Goal: Task Accomplishment & Management: Manage account settings

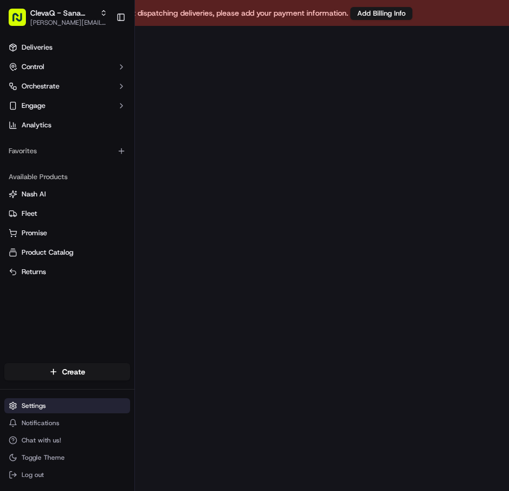
click at [35, 410] on html "To start dispatching deliveries, please add your payment information. Add Billi…" at bounding box center [254, 245] width 509 height 491
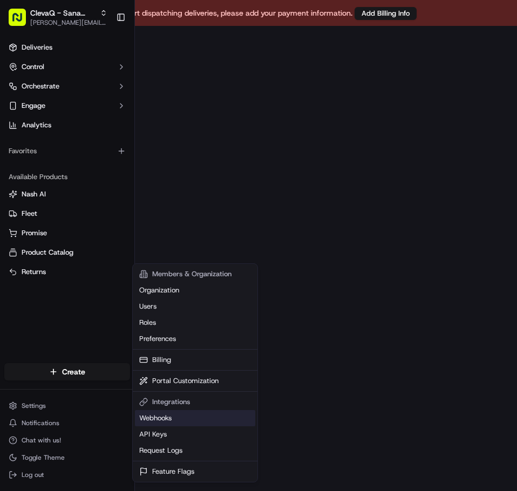
click at [152, 419] on link "Webhooks" at bounding box center [195, 418] width 120 height 16
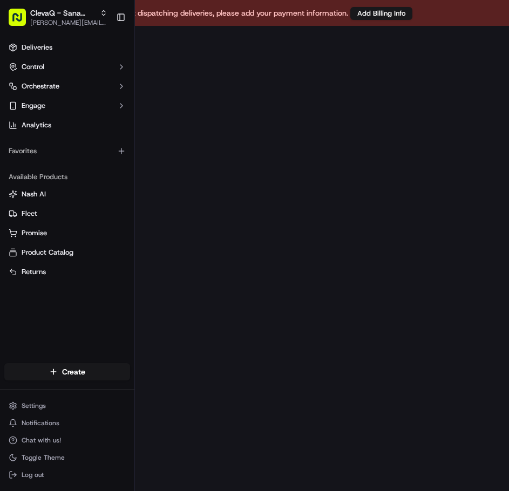
scroll to position [26, 0]
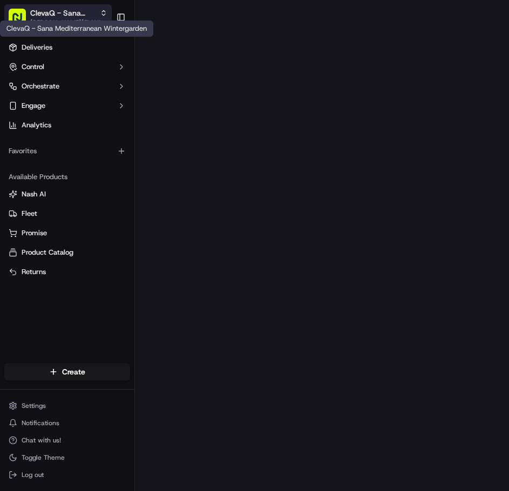
click at [78, 16] on span "ClevaQ - Sana Mediterranean Wintergarden" at bounding box center [62, 13] width 65 height 11
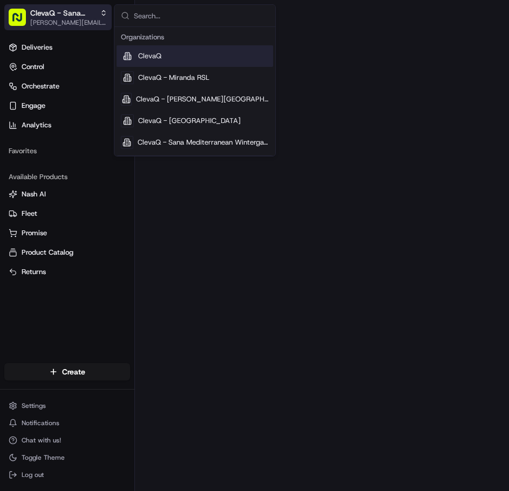
click at [78, 16] on span "ClevaQ - Sana Mediterranean Wintergarden" at bounding box center [62, 13] width 65 height 11
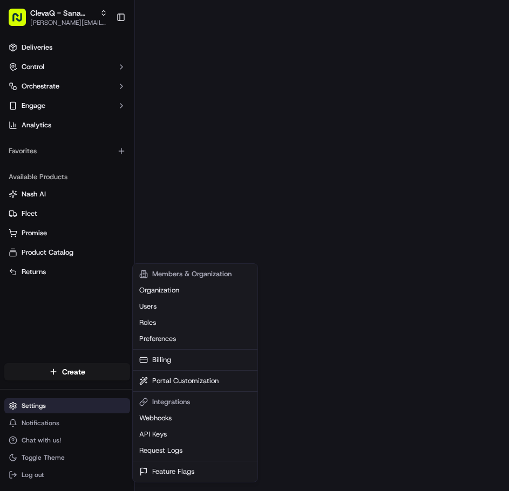
click at [30, 409] on html "To start dispatching deliveries, please add your payment information. Add Billi…" at bounding box center [254, 219] width 509 height 491
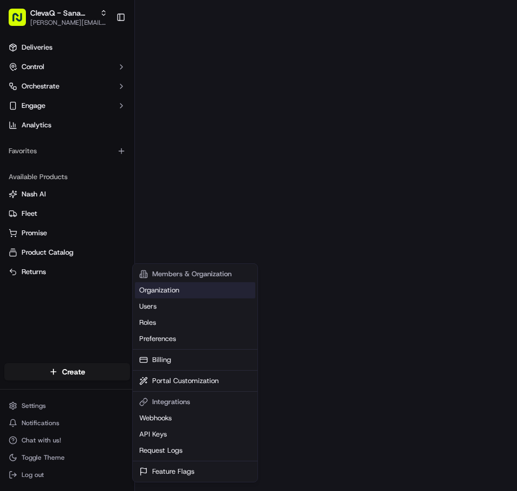
click at [174, 291] on link "Organization" at bounding box center [195, 290] width 120 height 16
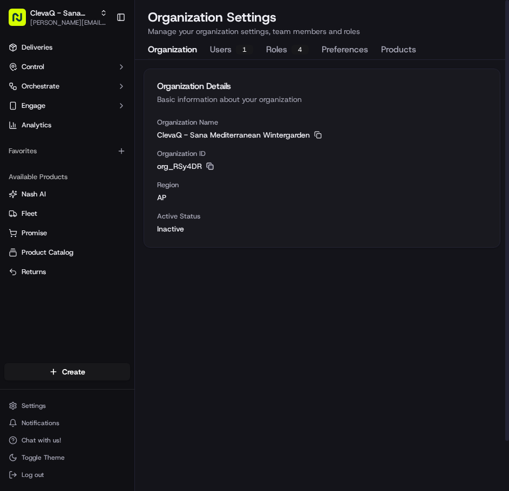
click at [211, 166] on icon "button" at bounding box center [210, 166] width 8 height 8
drag, startPoint x: 219, startPoint y: 299, endPoint x: 186, endPoint y: 292, distance: 33.6
click at [219, 299] on div "Organization Details Basic information about your organization Organization Nam…" at bounding box center [322, 275] width 374 height 431
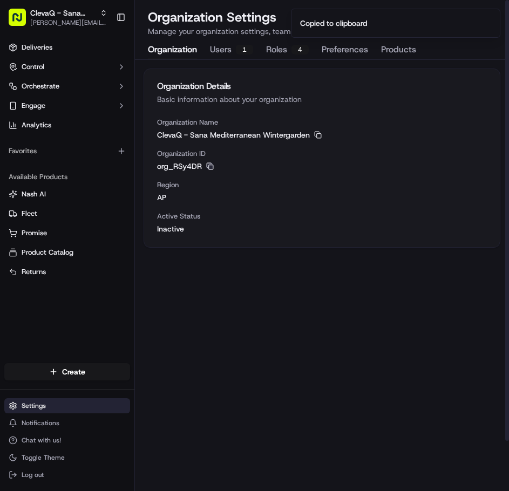
click at [30, 409] on html "To start dispatching deliveries, please add your payment information. Add Billi…" at bounding box center [254, 219] width 509 height 491
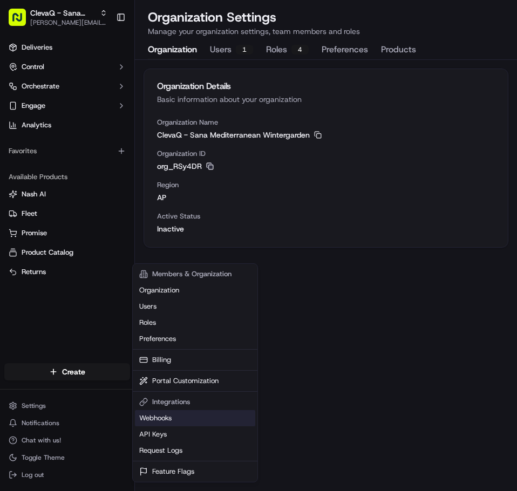
click at [144, 416] on link "Webhooks" at bounding box center [195, 418] width 120 height 16
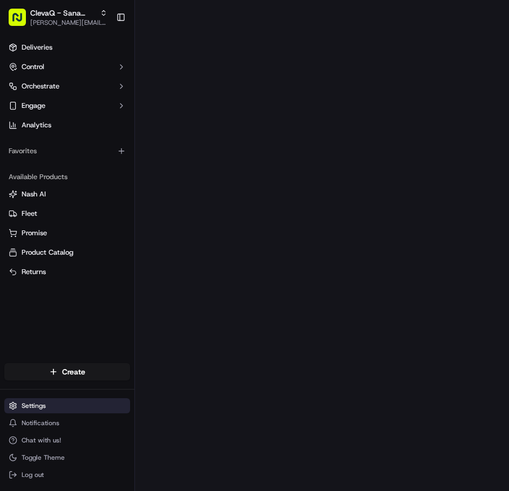
click at [22, 409] on html "To start dispatching deliveries, please add your payment information. Add Billi…" at bounding box center [254, 219] width 509 height 491
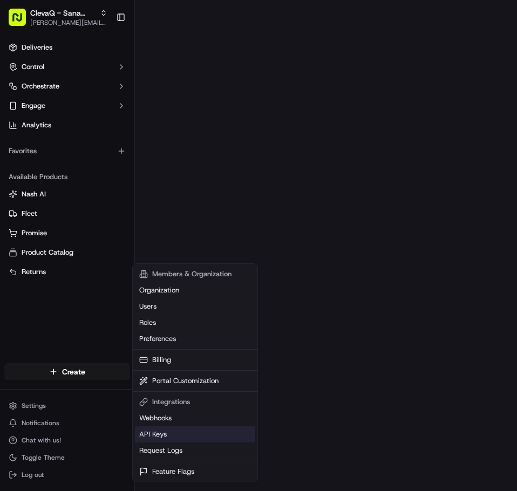
click at [167, 433] on link "API Keys" at bounding box center [195, 434] width 120 height 16
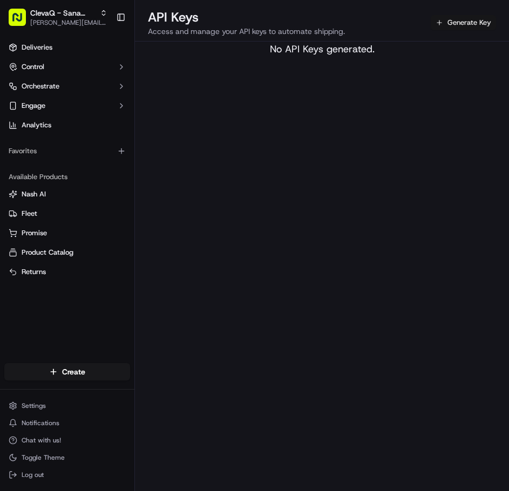
click at [473, 23] on button "Generate Key" at bounding box center [463, 22] width 65 height 15
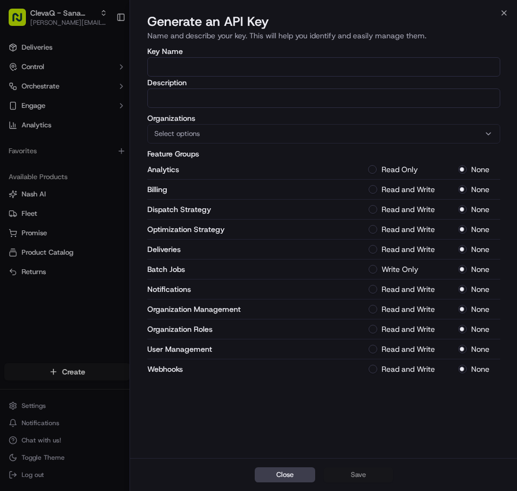
click at [376, 171] on button "Read Only" at bounding box center [372, 169] width 9 height 9
click at [375, 191] on button "Read and Write" at bounding box center [372, 189] width 9 height 9
click at [373, 211] on Strategy-1 "Read and Write" at bounding box center [372, 209] width 9 height 9
click at [373, 231] on Strategy-1 "Read and Write" at bounding box center [372, 229] width 9 height 9
click at [372, 249] on button "Read and Write" at bounding box center [372, 249] width 9 height 9
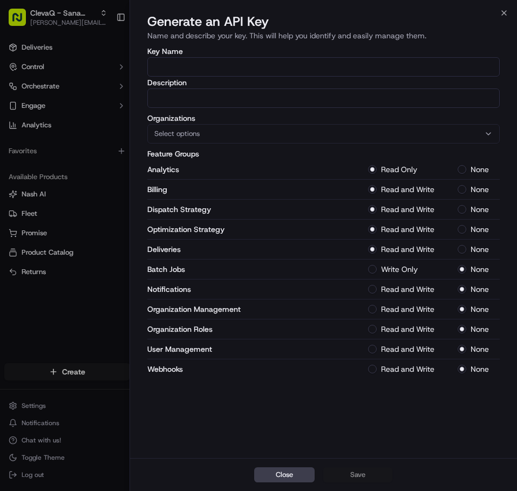
click at [371, 289] on button "Read and Write" at bounding box center [372, 289] width 9 height 9
click at [375, 308] on Management-1 "Read and Write" at bounding box center [372, 309] width 9 height 9
click at [374, 329] on Roles-1 "Read and Write" at bounding box center [372, 329] width 9 height 9
click at [376, 347] on Management-1 "Read and Write" at bounding box center [372, 349] width 9 height 9
click at [376, 365] on div "Read and Write" at bounding box center [406, 369] width 77 height 9
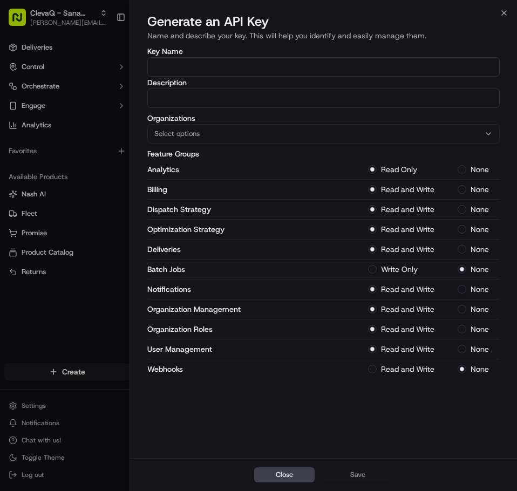
click at [374, 368] on button "Read and Write" at bounding box center [372, 369] width 9 height 9
click at [175, 136] on span "Select options" at bounding box center [176, 134] width 45 height 10
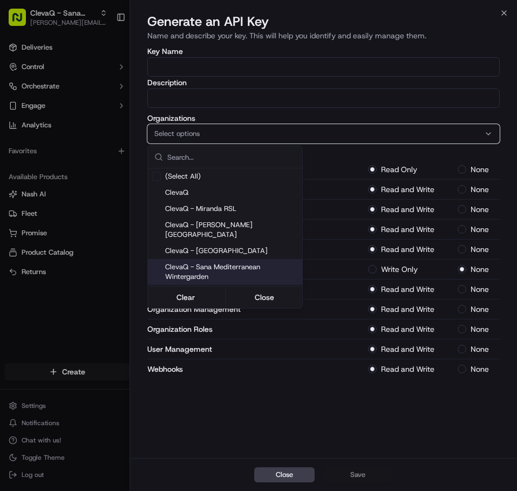
click at [213, 262] on span "ClevaQ - Sana Mediterranean Wintergarden" at bounding box center [231, 271] width 133 height 19
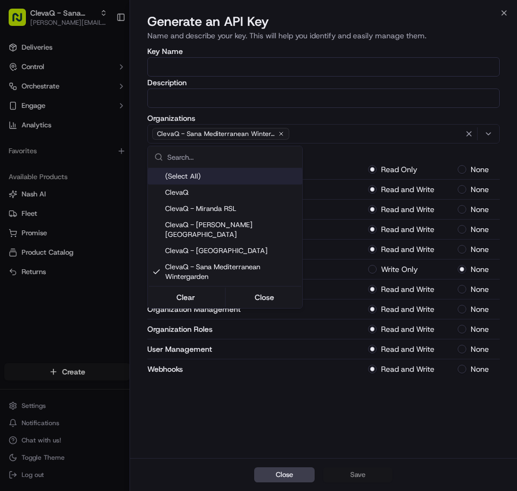
click at [180, 99] on div at bounding box center [258, 245] width 517 height 491
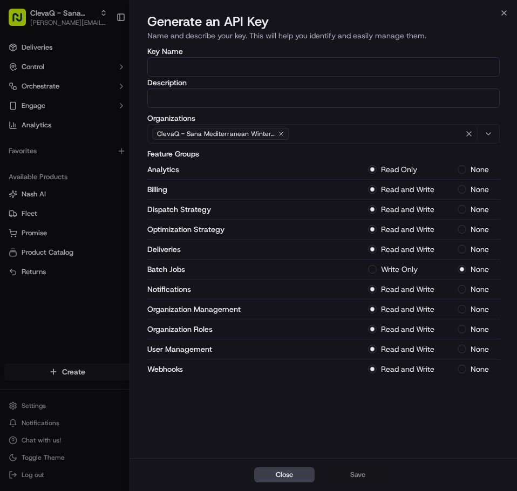
click at [200, 100] on input "Description" at bounding box center [323, 98] width 353 height 19
paste input "Sana_Mediterranean_ClevaQ_Nash_API_Key"
drag, startPoint x: 225, startPoint y: 100, endPoint x: 232, endPoint y: 109, distance: 11.5
click at [225, 100] on input "Sana_Mediterranean_ClevaQ_Nash_API_Key" at bounding box center [323, 98] width 353 height 19
type input "Sana_Mediterranean_Wintergarden_ClevaQ_Nash_API_Key"
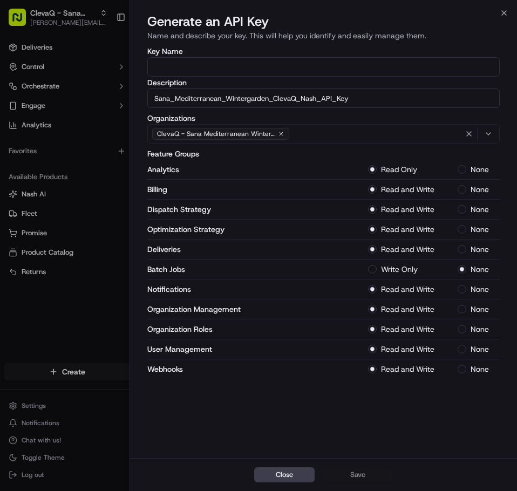
drag, startPoint x: 320, startPoint y: 99, endPoint x: 142, endPoint y: 101, distance: 178.1
click at [142, 101] on div "Key Name Description Sana_Mediterranean_Wintergarden_ClevaQ_Nash_API_Key Organi…" at bounding box center [324, 251] width 388 height 413
click at [177, 67] on input "Key Name" at bounding box center [323, 66] width 353 height 19
paste input "Sana_Mediterranean_Wintergarden_ClevaQ_Nash_API_Key"
type input "Sana_Mediterranean_Wintergarden_ClevaQ_Nash_API_Key"
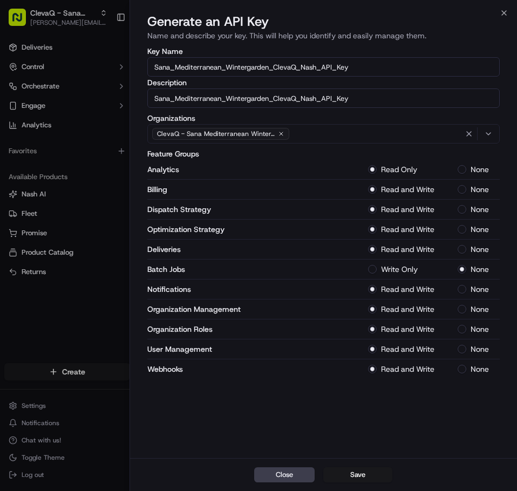
drag, startPoint x: 181, startPoint y: 410, endPoint x: 199, endPoint y: 426, distance: 23.7
click at [181, 410] on div "Key Name Sana_Mediterranean_Wintergarden_ClevaQ_Nash_API_Key Description Sana_M…" at bounding box center [324, 251] width 388 height 413
click at [362, 477] on button "Save" at bounding box center [357, 474] width 69 height 15
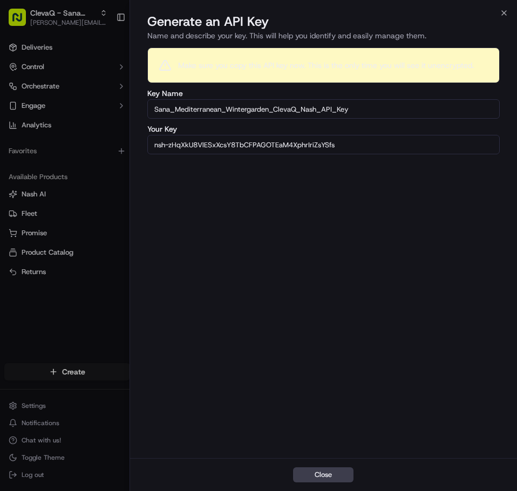
drag, startPoint x: 357, startPoint y: 146, endPoint x: 151, endPoint y: 149, distance: 206.8
click at [151, 149] on input "nsh-zHqXkU8VlESxXcsY8TbCFPAGOTEaM4XphrIriZsYSfs" at bounding box center [323, 144] width 353 height 19
click at [190, 109] on input "Sana_Mediterranean_Wintergarden_ClevaQ_Nash_API_Key" at bounding box center [323, 108] width 353 height 19
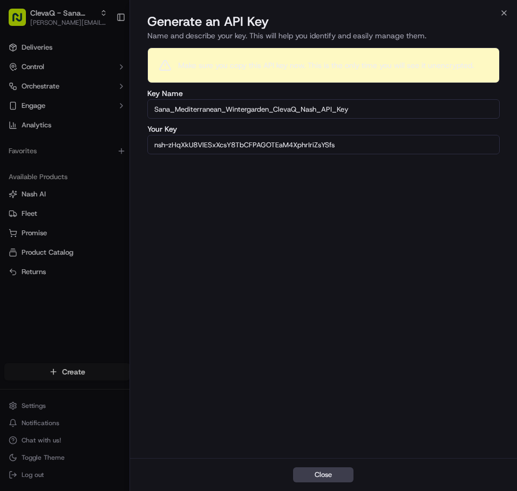
click at [222, 148] on input "nsh-zHqXkU8VlESxXcsY8TbCFPAGOTEaM4XphrIriZsYSfs" at bounding box center [323, 144] width 353 height 19
click at [317, 478] on button "Close" at bounding box center [323, 474] width 60 height 15
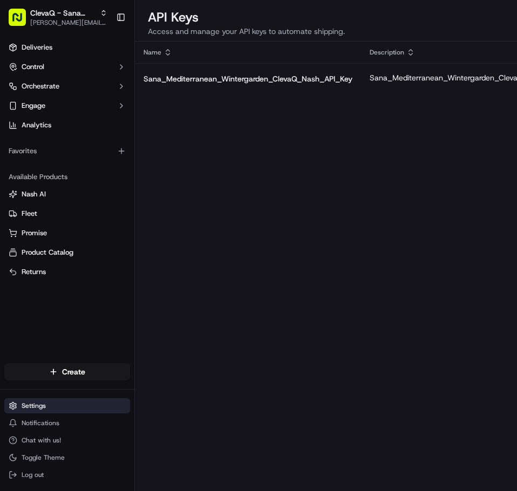
click at [29, 402] on html "To start dispatching deliveries, please add your payment information. Add Billi…" at bounding box center [258, 219] width 517 height 491
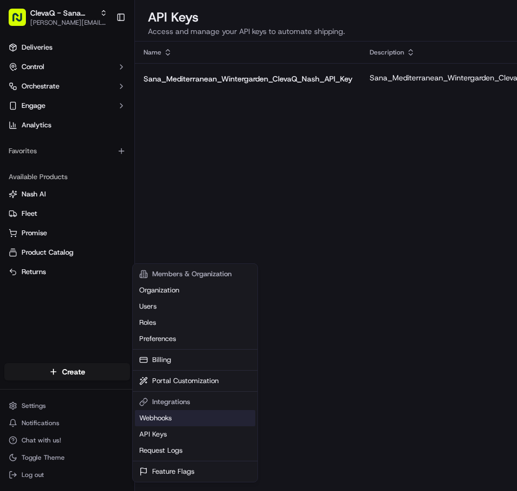
click at [155, 416] on link "Webhooks" at bounding box center [195, 418] width 120 height 16
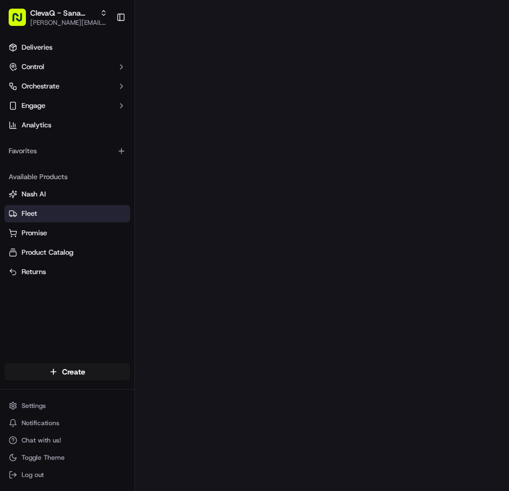
click at [39, 222] on button "Fleet" at bounding box center [67, 213] width 126 height 17
click at [32, 209] on span "Fleet" at bounding box center [30, 214] width 16 height 10
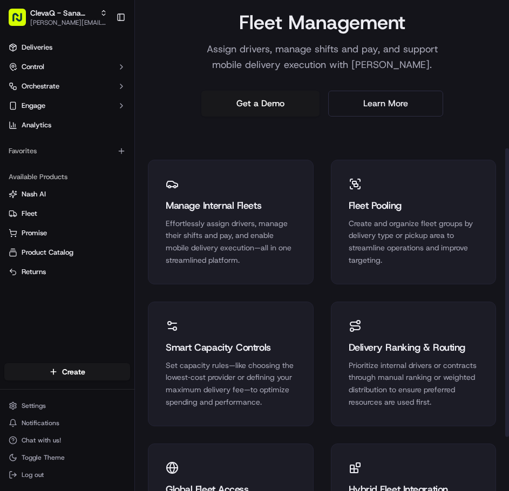
scroll to position [252, 0]
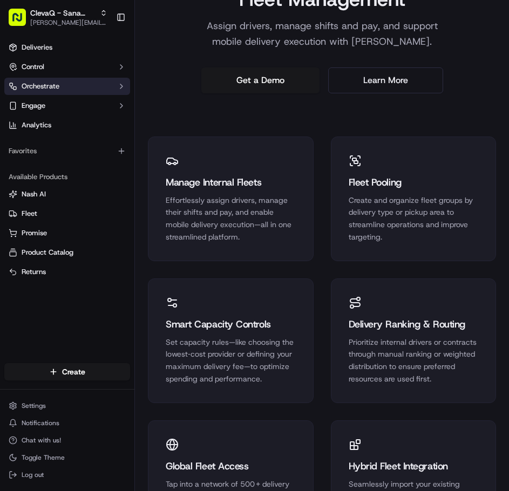
click at [40, 90] on span "Orchestrate" at bounding box center [41, 87] width 38 height 10
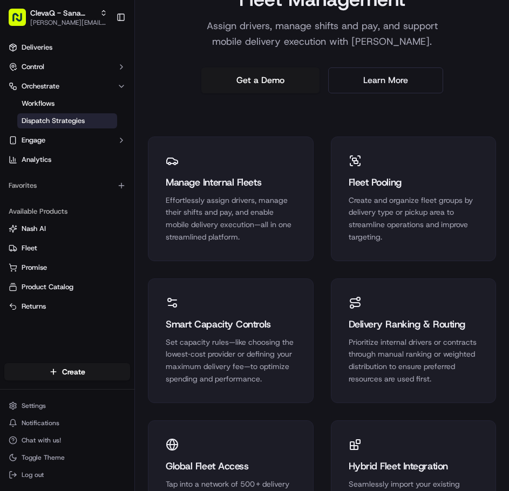
click at [49, 120] on span "Dispatch Strategies" at bounding box center [53, 121] width 63 height 10
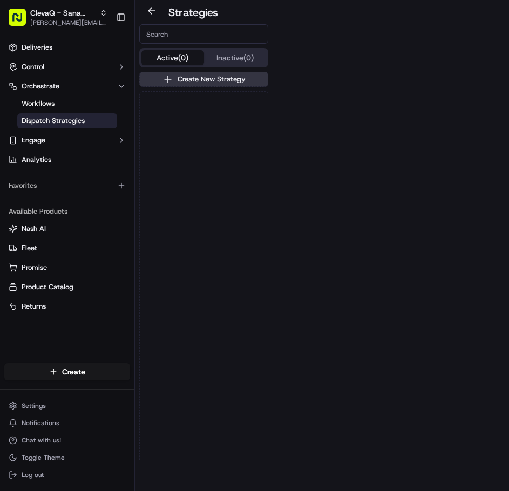
click at [216, 79] on button "Create New Strategy" at bounding box center [203, 79] width 129 height 15
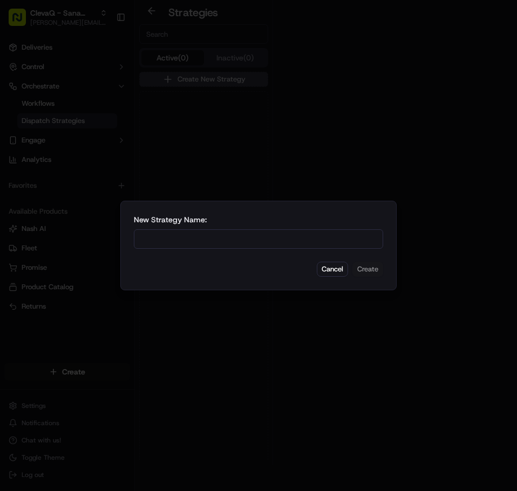
click at [243, 239] on input at bounding box center [258, 238] width 249 height 19
paste input "External Dispatch Strategy"
type input "External Dispatch Strategy"
click at [369, 268] on button "Create" at bounding box center [368, 269] width 31 height 15
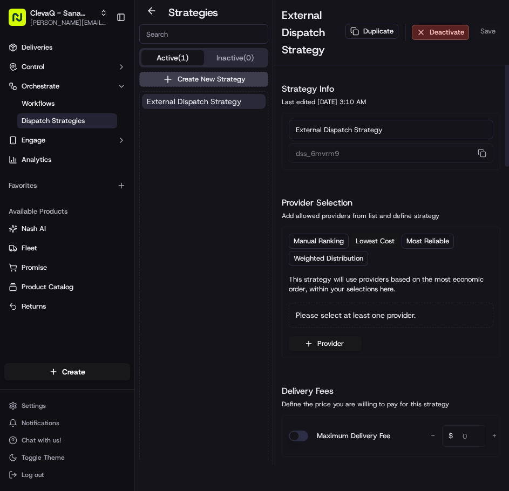
click at [369, 239] on span "Lowest Cost" at bounding box center [375, 241] width 39 height 10
click at [306, 340] on icon "button" at bounding box center [308, 344] width 9 height 9
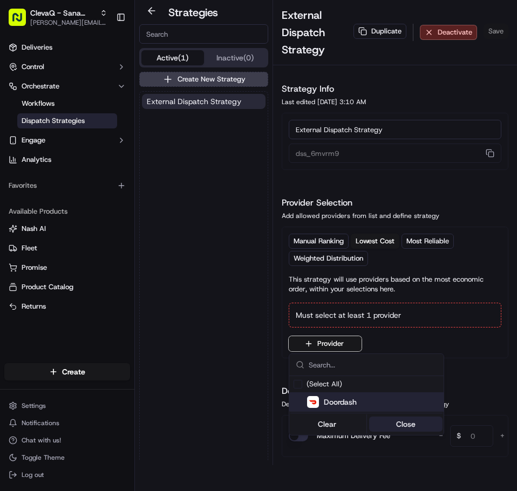
click at [410, 424] on button "Close" at bounding box center [406, 424] width 74 height 15
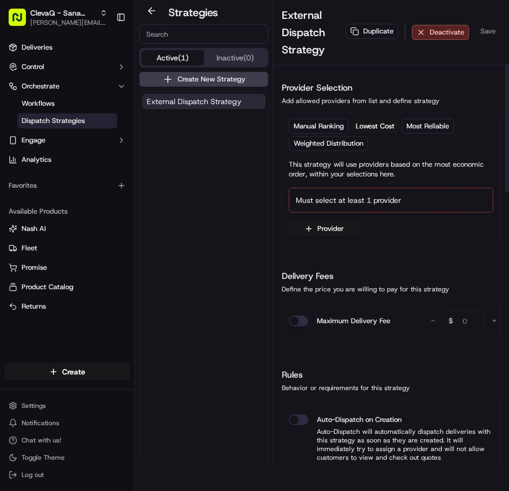
scroll to position [144, 0]
